Goal: Find specific page/section: Find specific page/section

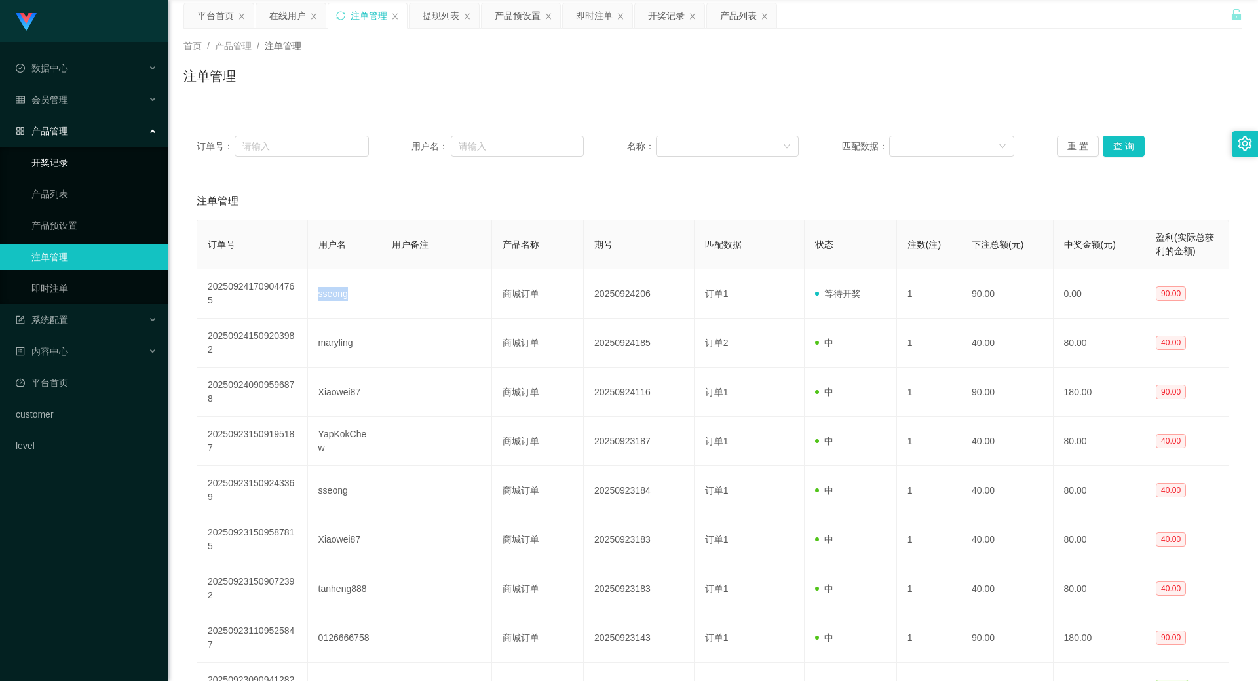
scroll to position [66, 0]
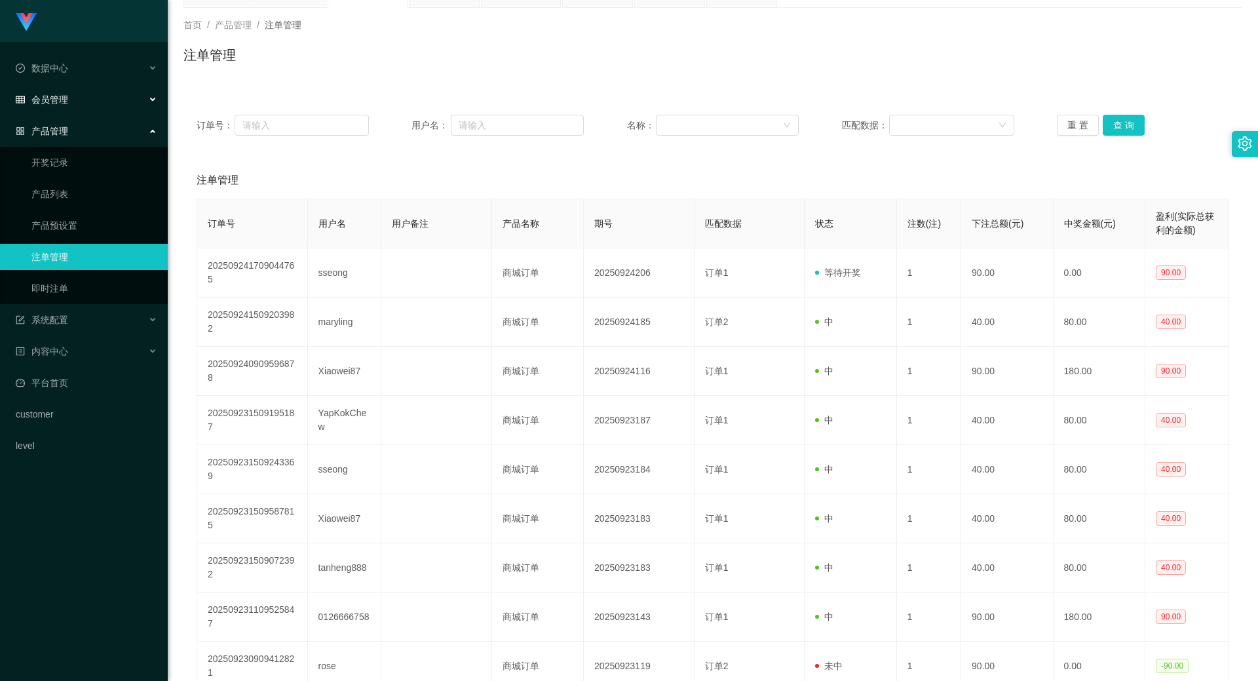
click at [58, 89] on div "会员管理" at bounding box center [84, 100] width 168 height 26
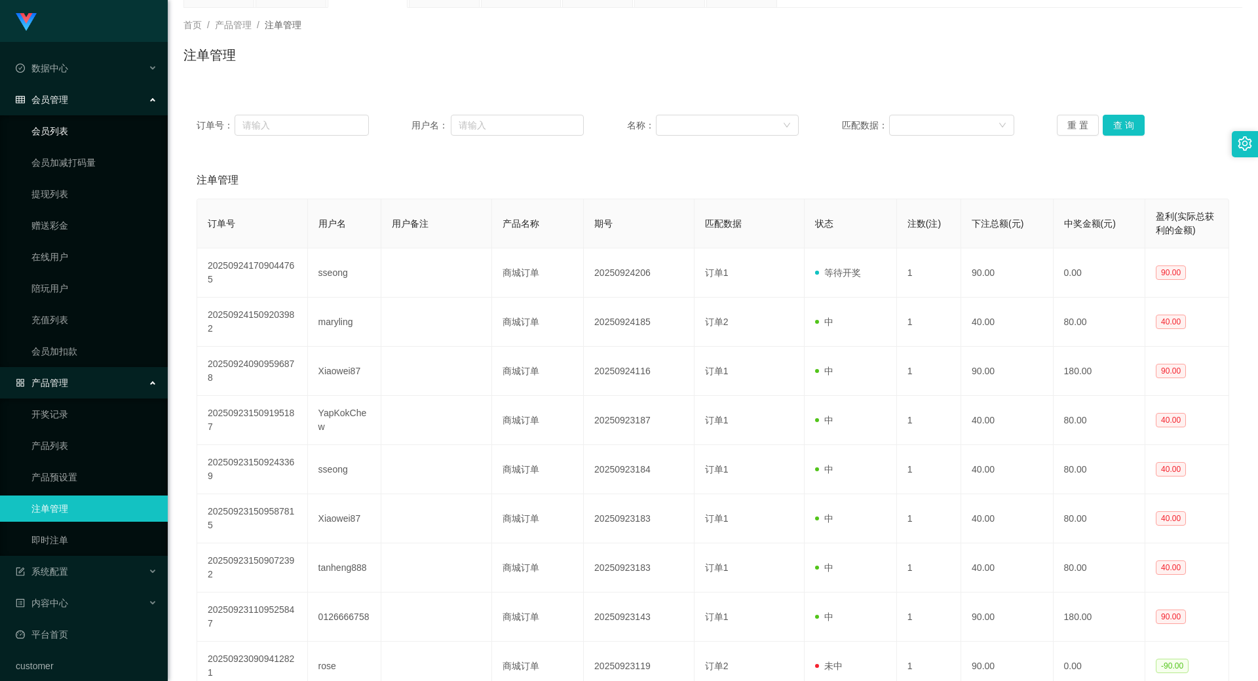
click at [64, 128] on link "会员列表" at bounding box center [94, 131] width 126 height 26
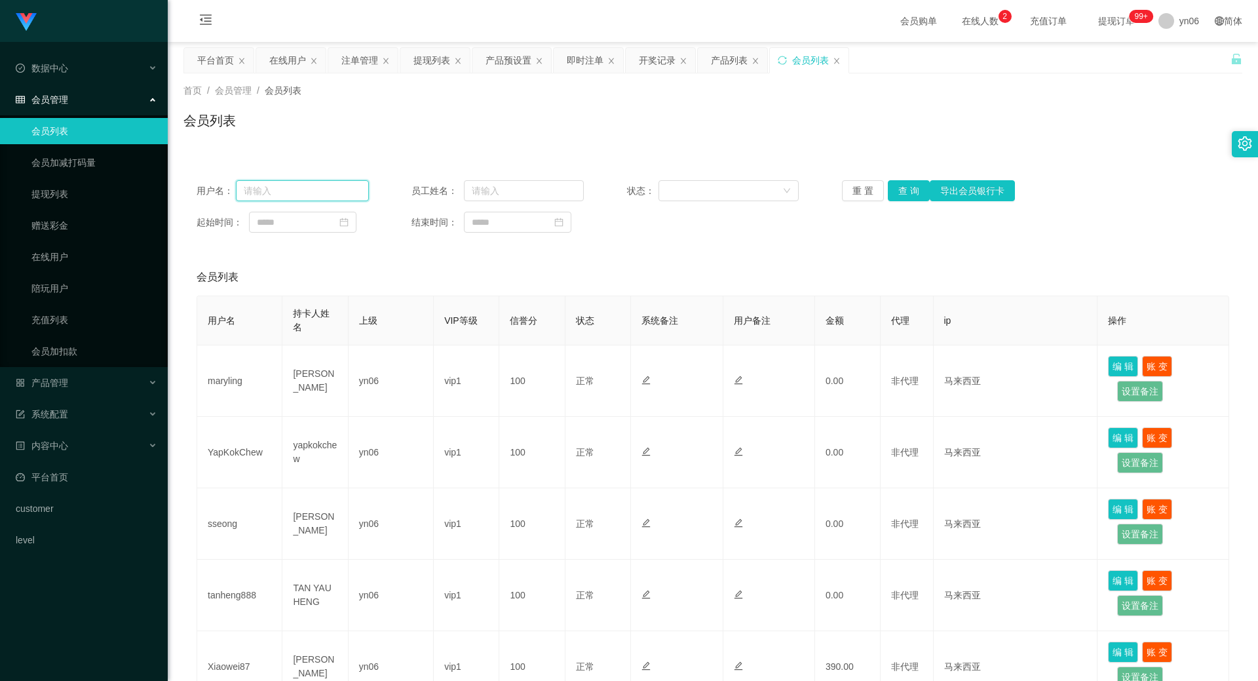
click at [306, 183] on input "text" at bounding box center [302, 190] width 133 height 21
paste input "sseong"
type input "sseong"
click at [899, 187] on button "查 询" at bounding box center [909, 190] width 42 height 21
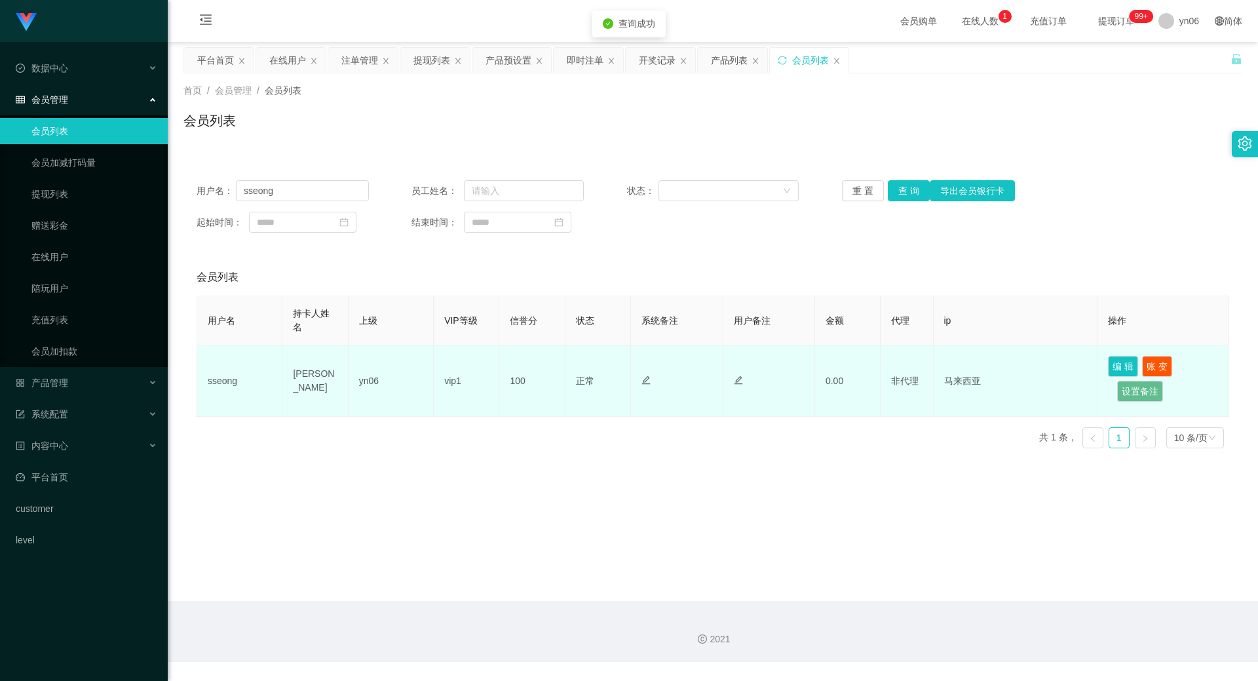
drag, startPoint x: 322, startPoint y: 387, endPoint x: 268, endPoint y: 370, distance: 57.2
click at [268, 370] on tr "sseong [PERSON_NAME] yn06 vip1 100 正常 禁止登录 禁止投注 0.00 非代理 马来西亚 编 辑 账 变 设置备注" at bounding box center [713, 380] width 1032 height 71
copy tr "[PERSON_NAME]"
click at [227, 379] on td "sseong" at bounding box center [239, 380] width 85 height 71
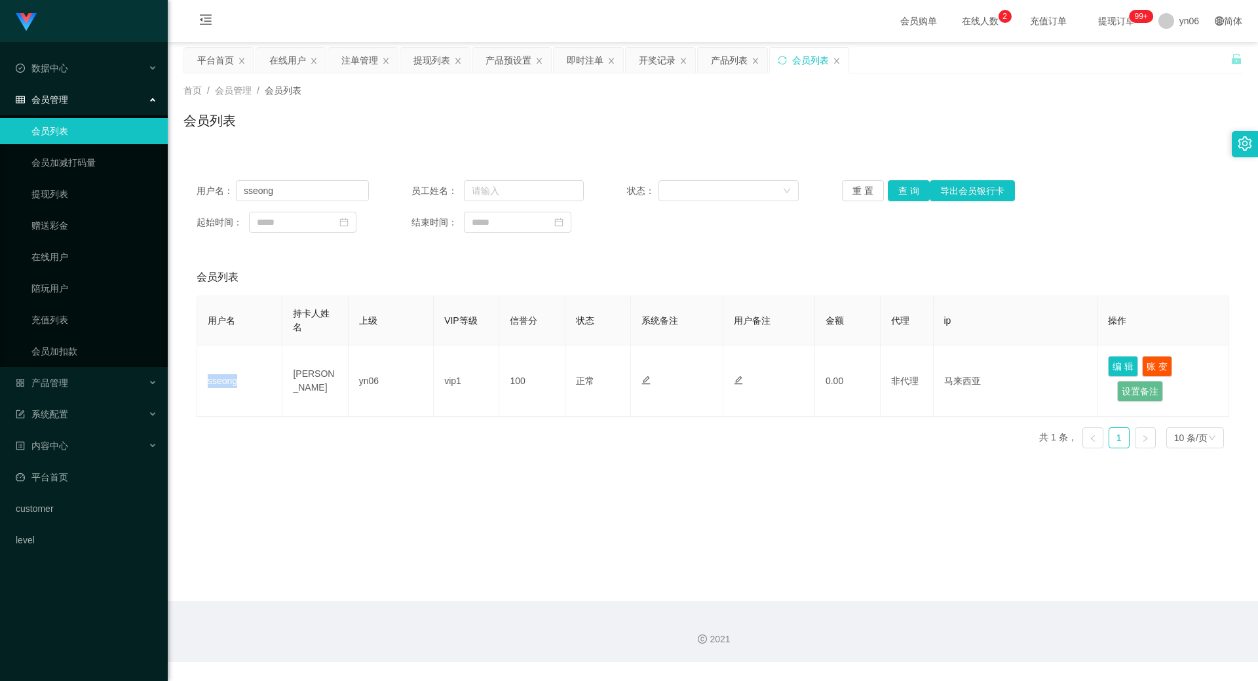
copy td "sseong"
